Goal: Information Seeking & Learning: Learn about a topic

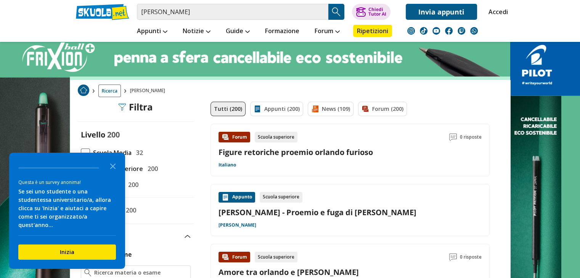
click at [306, 271] on link "Amore tra orlando e [PERSON_NAME]" at bounding box center [288, 272] width 140 height 10
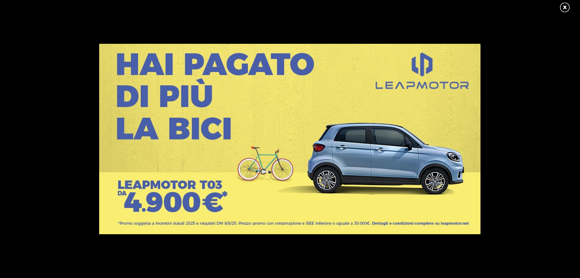
click at [563, 5] on link at bounding box center [568, 7] width 19 height 11
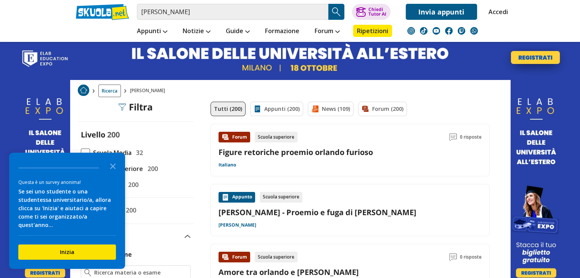
scroll to position [15, 0]
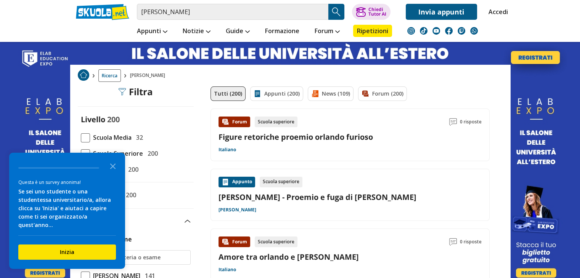
click at [238, 133] on link "Figure retoriche proemio orlando furioso" at bounding box center [295, 137] width 154 height 10
click at [184, 13] on input "[PERSON_NAME]" at bounding box center [232, 12] width 191 height 16
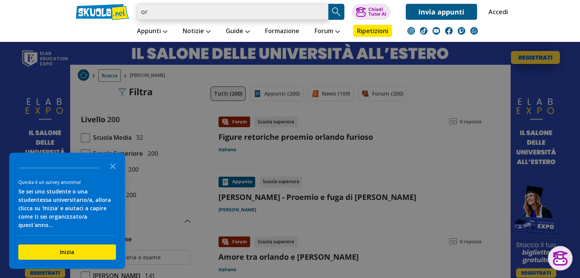
type input "o"
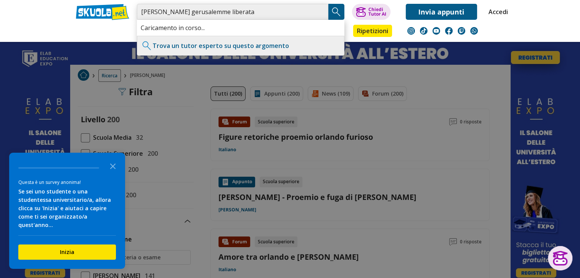
type input "tasso gerusalemme liberata"
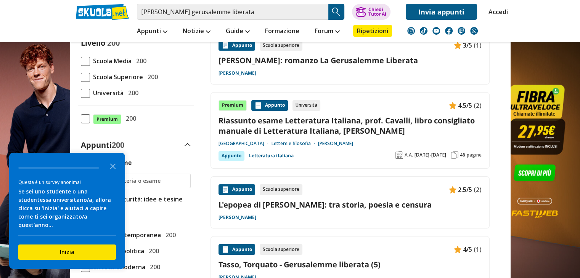
scroll to position [91, 0]
click at [240, 191] on div "Appunto" at bounding box center [236, 190] width 37 height 11
